Goal: Task Accomplishment & Management: Complete application form

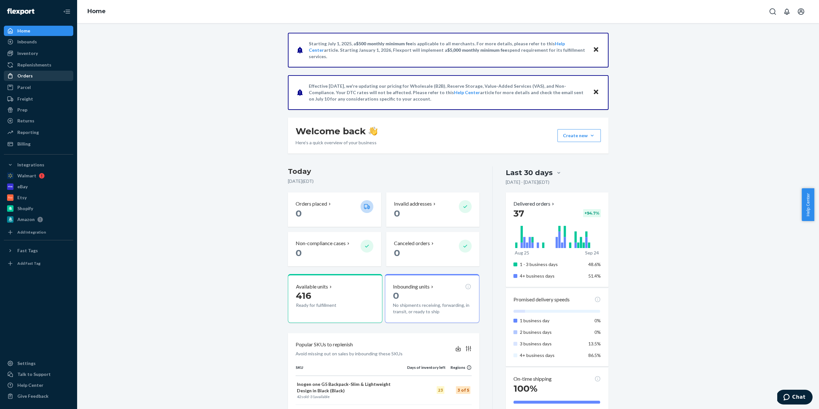
click at [34, 76] on div "Orders" at bounding box center [38, 75] width 68 height 9
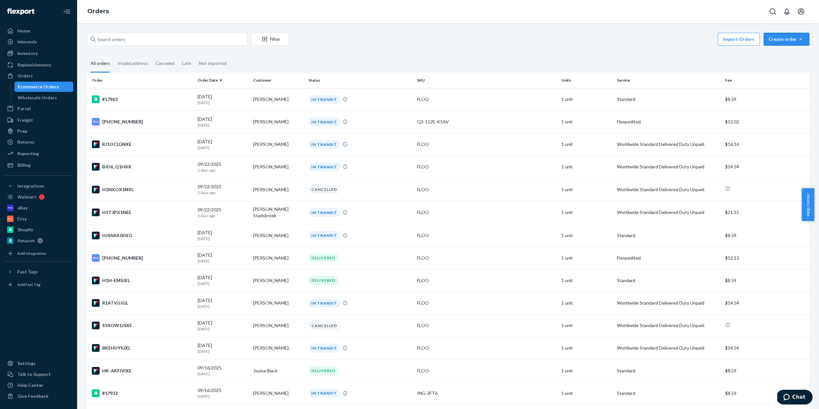
click at [784, 41] on div "Create order" at bounding box center [786, 39] width 36 height 6
click at [775, 54] on span "Ecommerce order" at bounding box center [790, 54] width 40 height 4
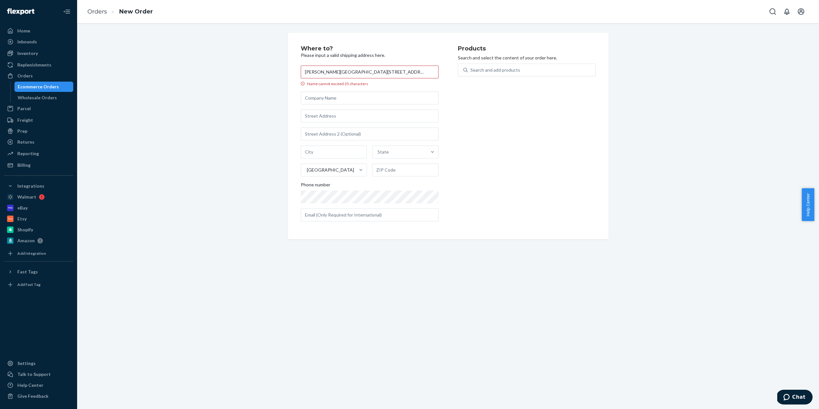
drag, startPoint x: 397, startPoint y: 73, endPoint x: 325, endPoint y: 72, distance: 71.6
click at [325, 72] on input "[PERSON_NAME][GEOGRAPHIC_DATA][STREET_ADDRESS][PERSON_NAME]" at bounding box center [370, 72] width 138 height 13
type input "[PERSON_NAME]"
click at [319, 108] on input "text" at bounding box center [370, 107] width 138 height 13
paste input "[PERSON_NAME][GEOGRAPHIC_DATA][STREET_ADDRESS][PERSON_NAME]"
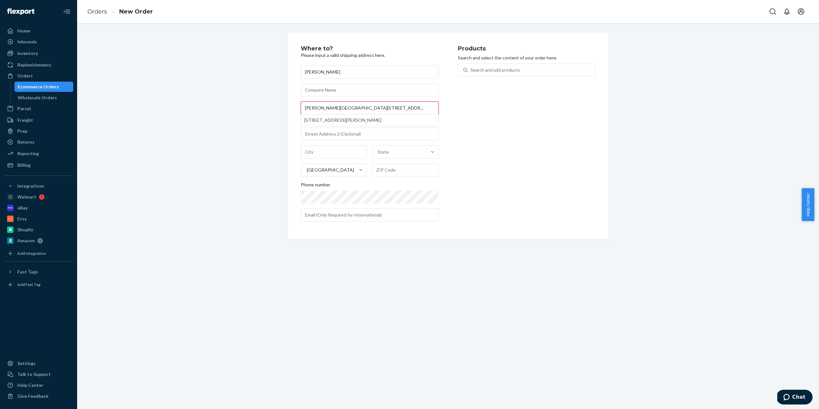
drag, startPoint x: 324, startPoint y: 108, endPoint x: 296, endPoint y: 108, distance: 27.6
click at [296, 108] on div "Where to? Please input a valid shipping address here. [PERSON_NAME][GEOGRAPHIC_…" at bounding box center [448, 136] width 321 height 206
type input "[PERSON_NAME][GEOGRAPHIC_DATA][STREET_ADDRESS][PERSON_NAME]"
type input "[PERSON_NAME]"
type input "28901"
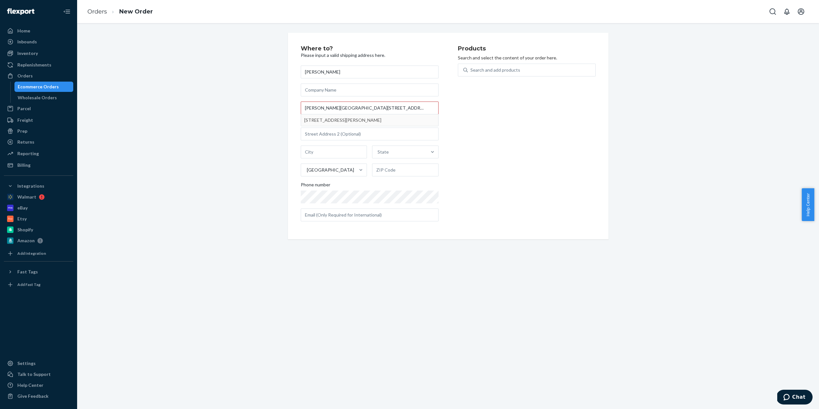
type input "[STREET_ADDRESS]"
click at [482, 70] on div "Search and add products" at bounding box center [495, 70] width 50 height 6
click at [471, 70] on input "Search and add products" at bounding box center [470, 70] width 1 height 6
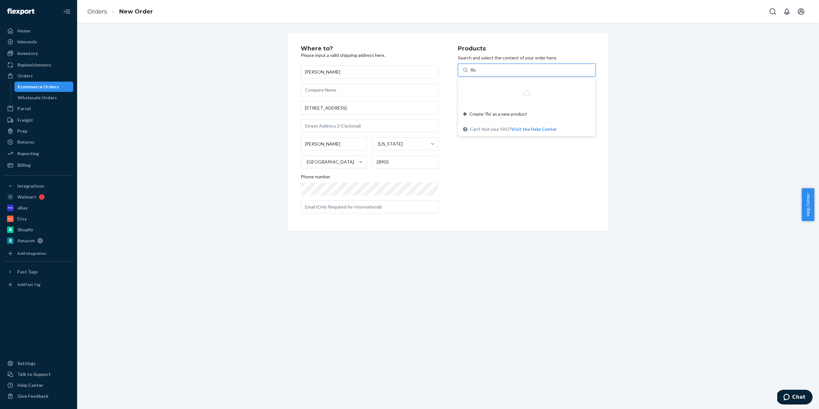
type input "floo"
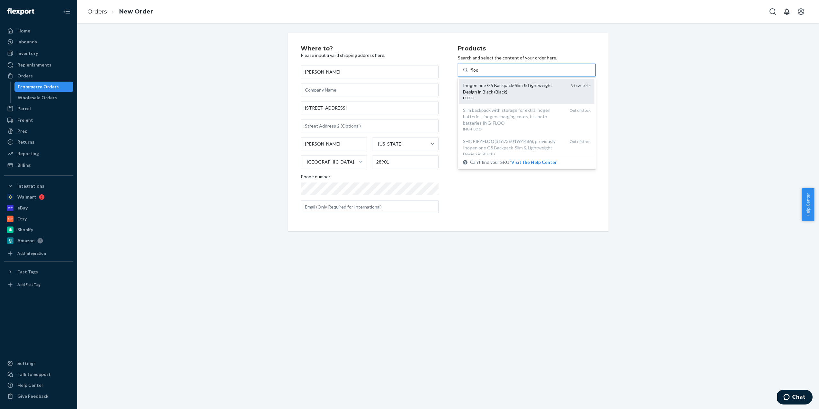
click at [492, 80] on div "Inogen one G5 Backpack-Slim & Lightweight Design in Black (Black) FLOO 31 avail…" at bounding box center [526, 91] width 135 height 25
click at [479, 73] on input "floo" at bounding box center [474, 70] width 8 height 6
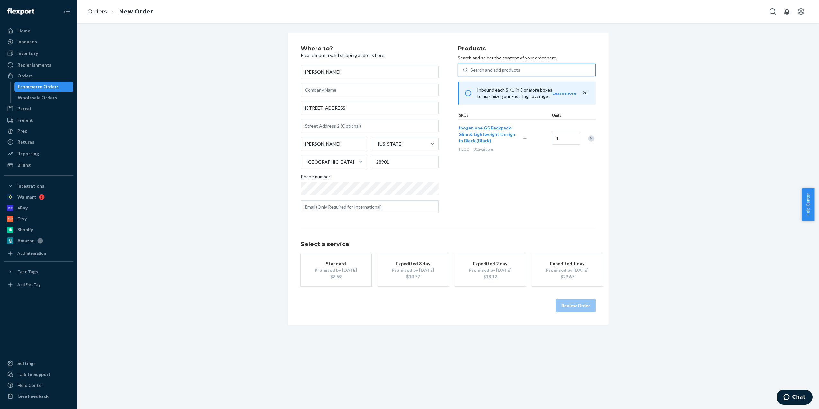
click at [329, 267] on button "Standard Promised by [DATE] $8.59" at bounding box center [336, 270] width 71 height 32
click at [573, 305] on button "Review Order" at bounding box center [576, 305] width 40 height 13
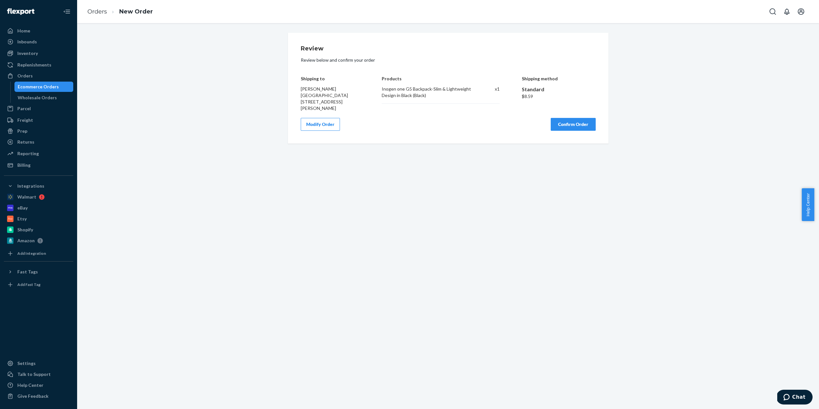
click at [574, 118] on button "Confirm Order" at bounding box center [572, 124] width 45 height 13
